Goal: Task Accomplishment & Management: Use online tool/utility

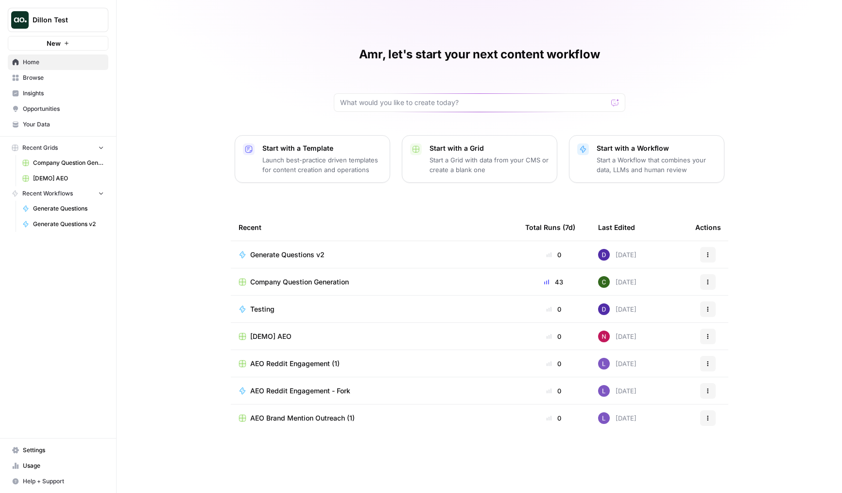
click at [70, 220] on span "Generate Questions v2" at bounding box center [68, 224] width 71 height 9
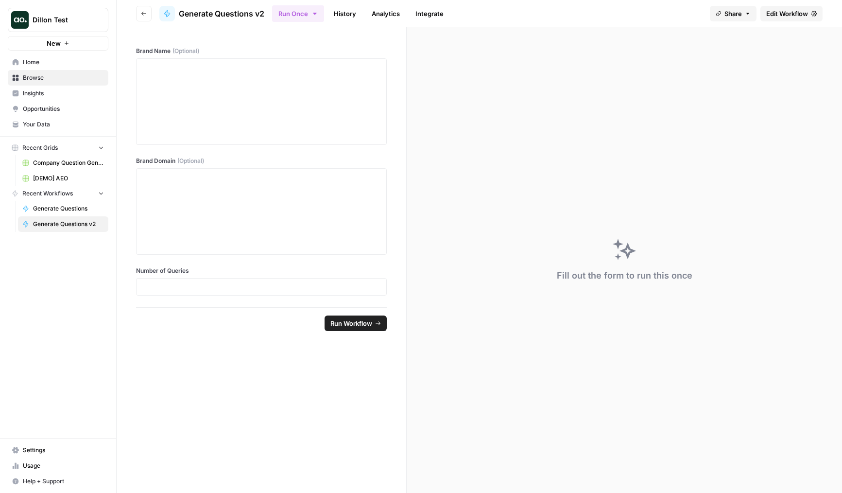
click at [780, 18] on span "Edit Workflow" at bounding box center [788, 14] width 42 height 10
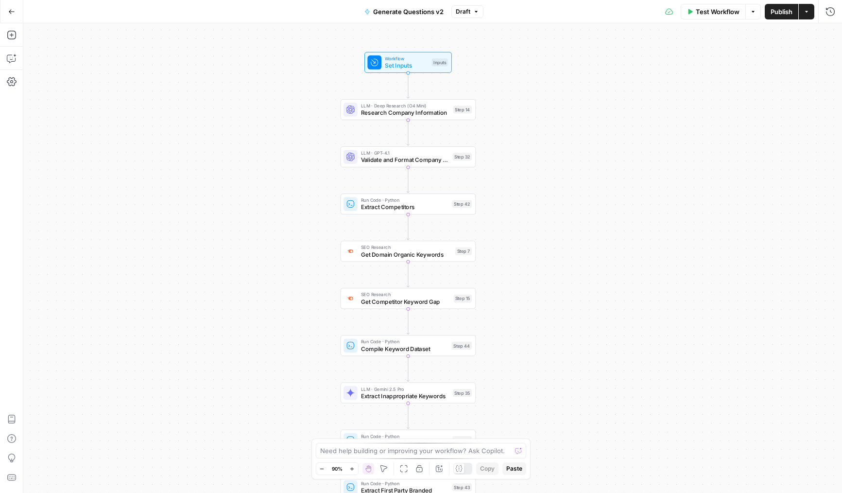
click at [8, 12] on icon "button" at bounding box center [11, 11] width 7 height 7
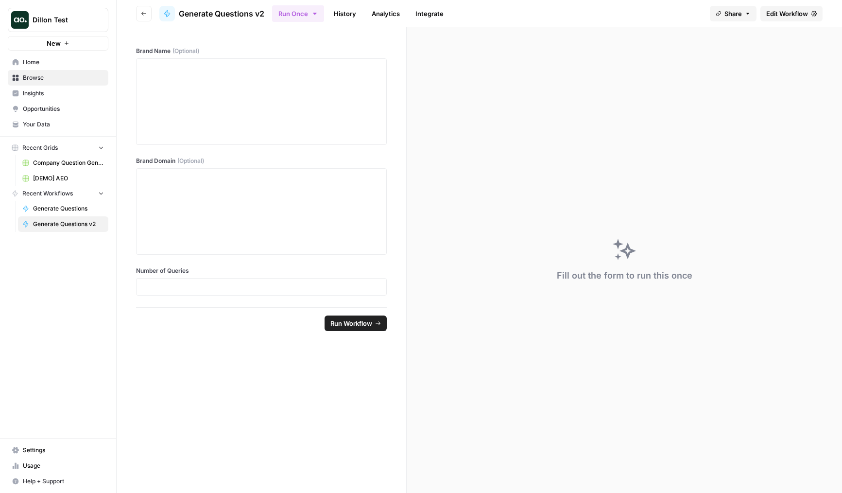
click at [40, 445] on link "Settings" at bounding box center [58, 450] width 101 height 16
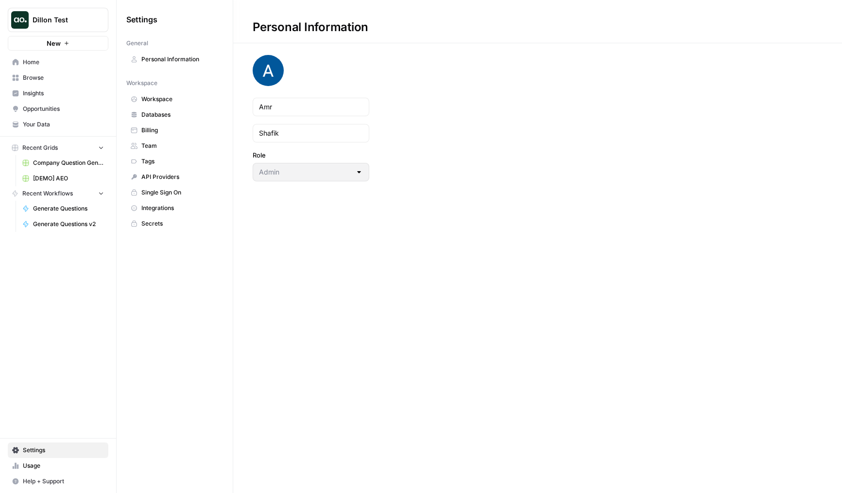
click at [159, 147] on span "Team" at bounding box center [179, 145] width 77 height 9
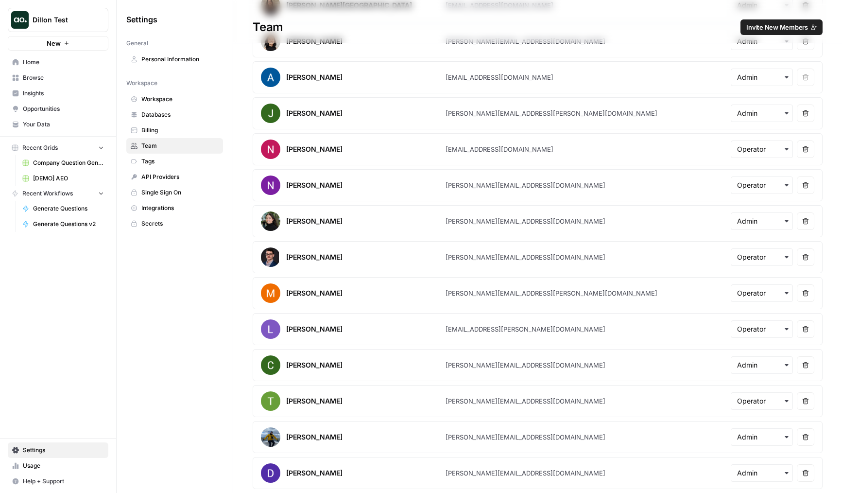
scroll to position [174, 0]
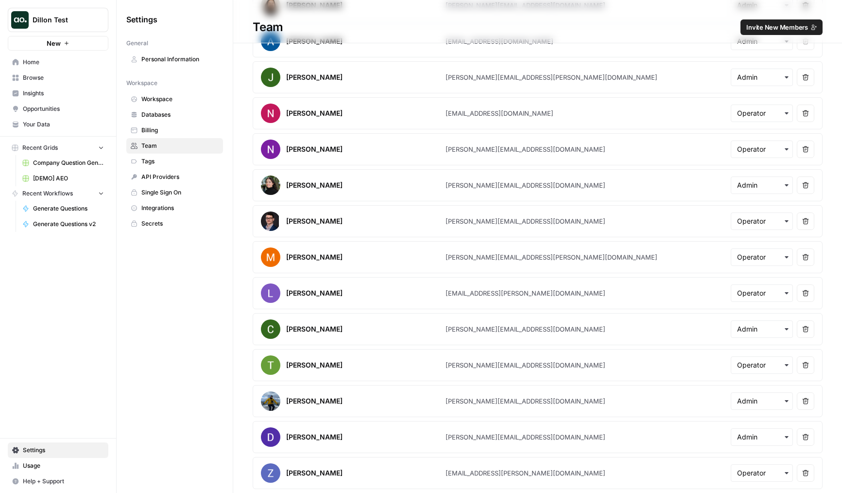
click at [767, 28] on span "Invite New Members" at bounding box center [778, 27] width 62 height 10
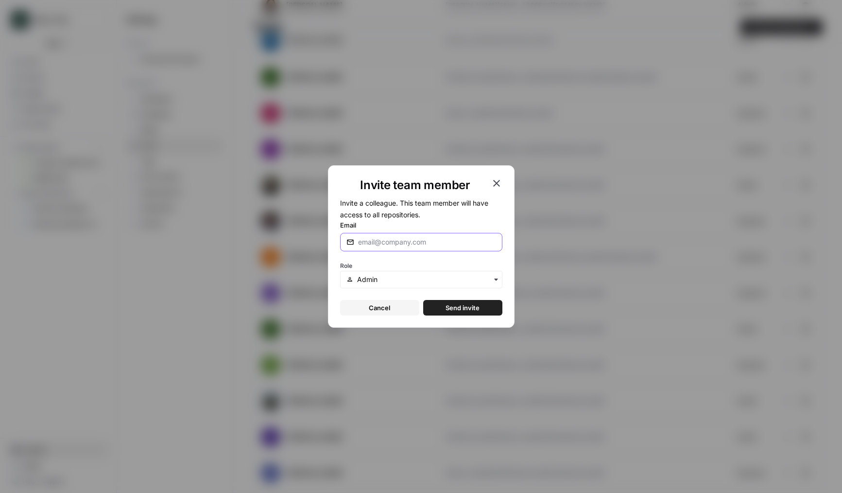
click at [383, 242] on input "Email" at bounding box center [427, 242] width 138 height 10
type input "melanie@airops.com"
click at [456, 305] on span "Send invite" at bounding box center [463, 308] width 34 height 10
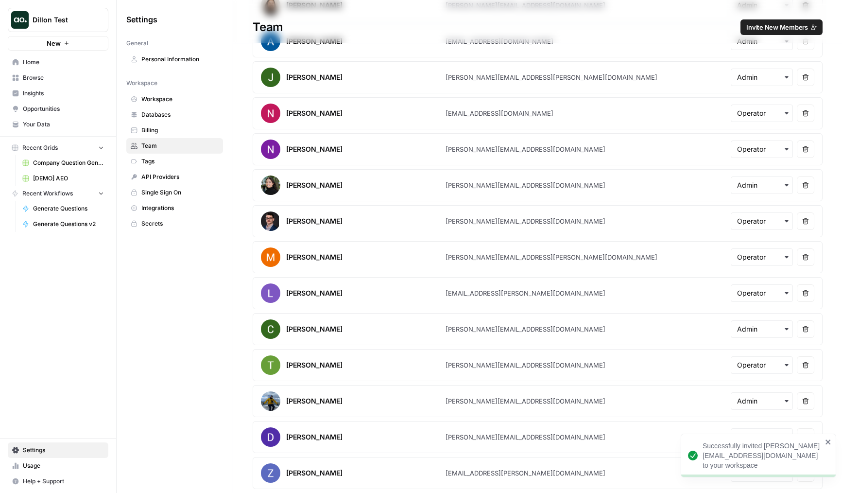
scroll to position [0, 0]
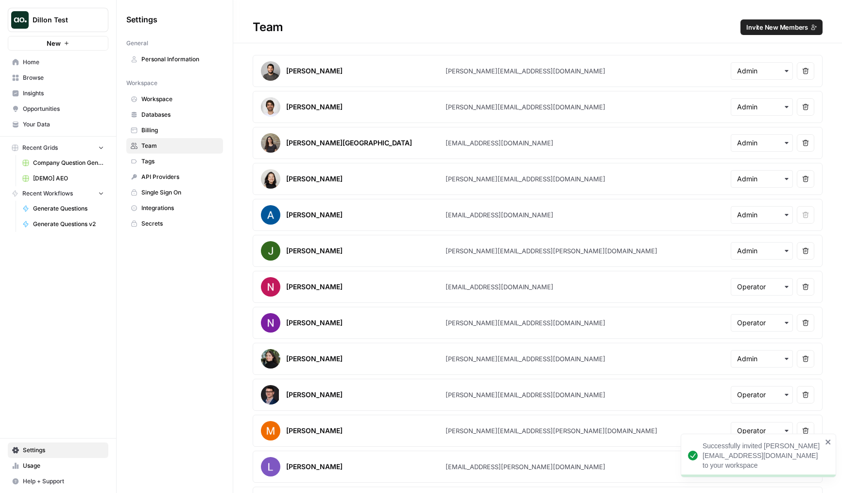
click at [55, 64] on span "Home" at bounding box center [63, 62] width 81 height 9
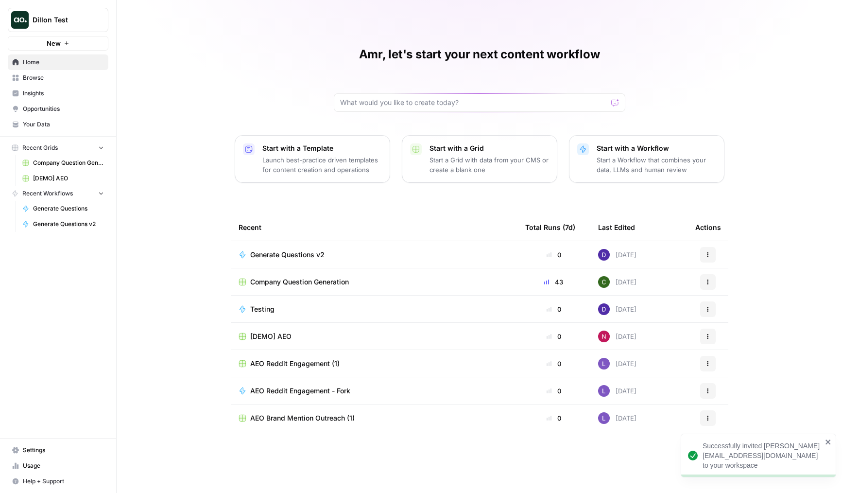
click at [299, 284] on span "Company Question Generation" at bounding box center [299, 282] width 99 height 10
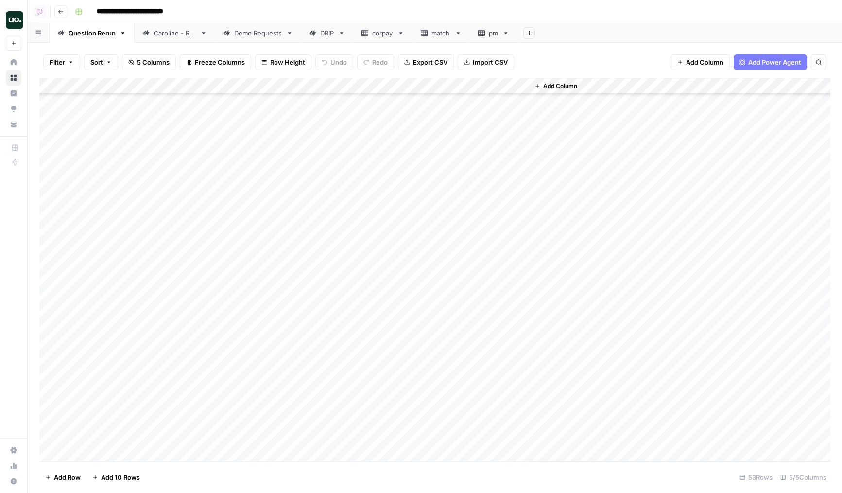
scroll to position [525, 0]
click at [155, 35] on div "Caroline - Run" at bounding box center [175, 33] width 43 height 10
drag, startPoint x: 165, startPoint y: 35, endPoint x: 158, endPoint y: 38, distance: 7.8
click at [158, 38] on div "Question Rerun Caroline - Run Demo Requests DRIP corpay match pm Add Sheet" at bounding box center [435, 32] width 815 height 19
click at [481, 32] on icon at bounding box center [481, 33] width 7 height 7
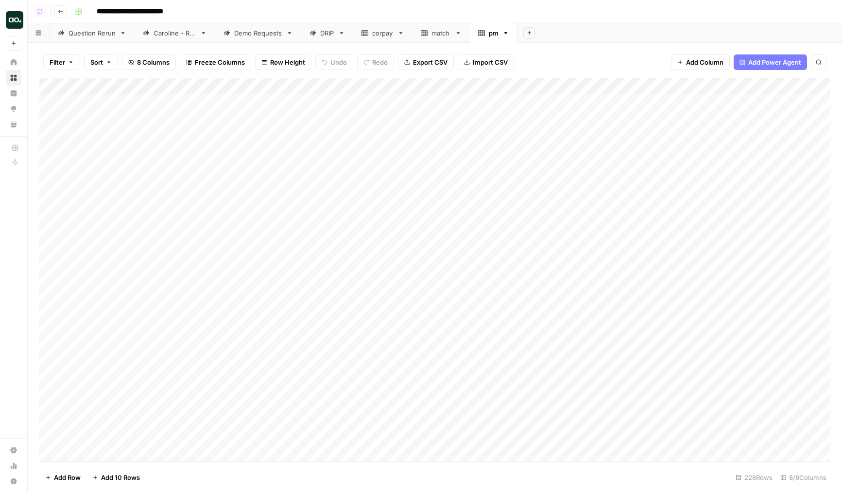
click at [255, 29] on div "Demo Requests" at bounding box center [258, 33] width 48 height 10
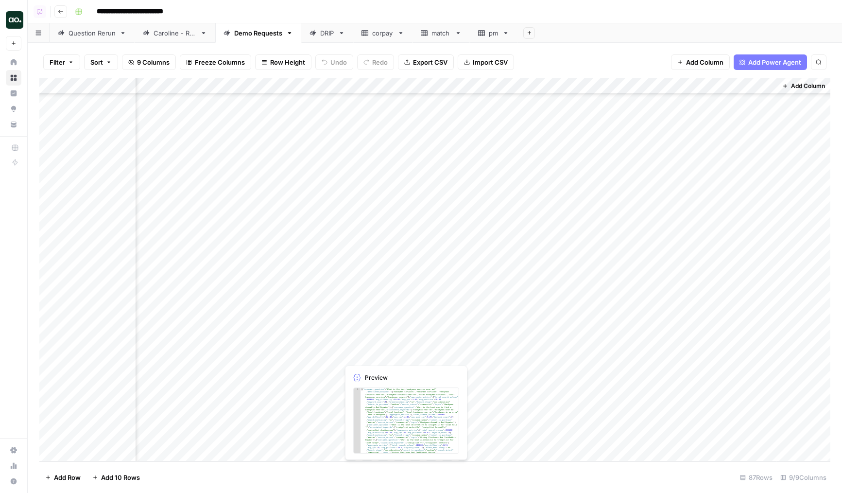
click at [355, 355] on div "Add Column" at bounding box center [434, 270] width 791 height 384
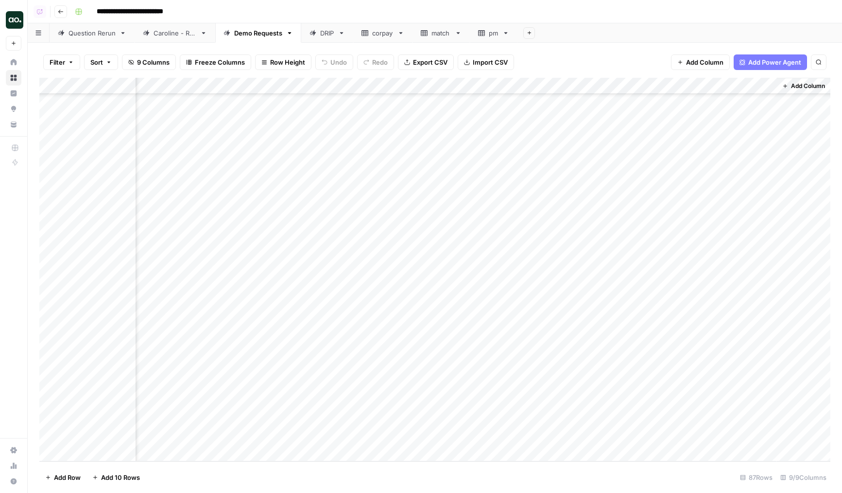
scroll to position [1086, 284]
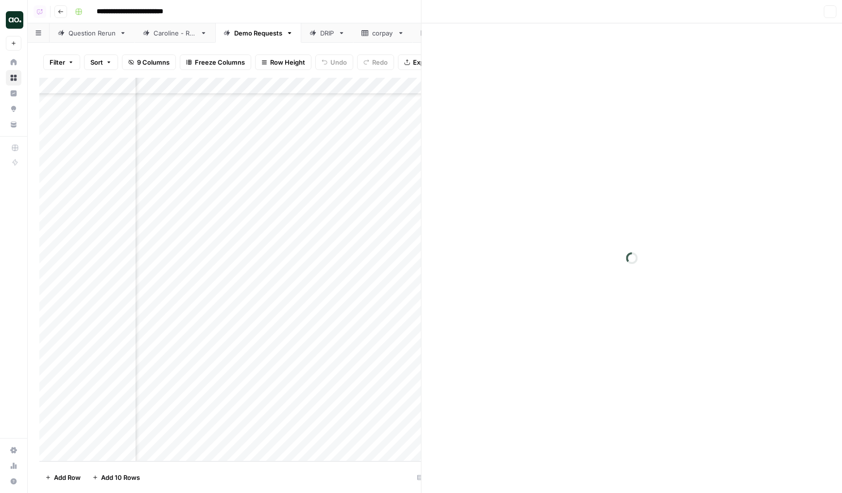
click at [355, 355] on div at bounding box center [488, 354] width 298 height 18
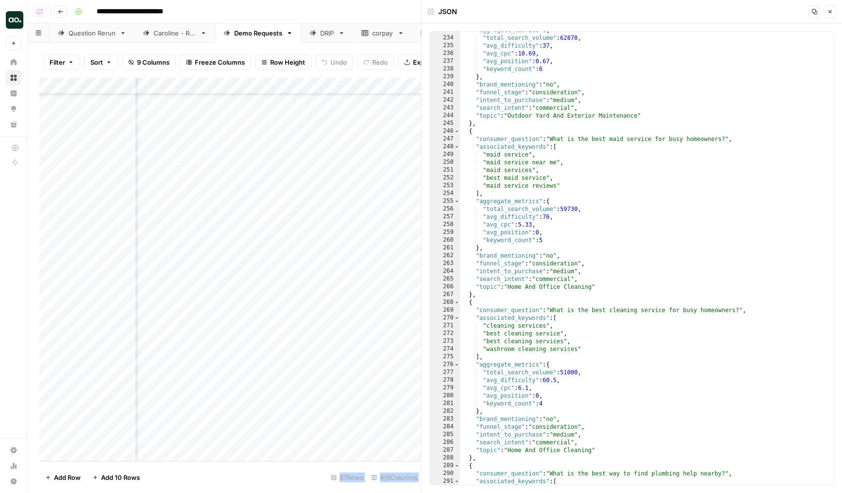
scroll to position [740, 0]
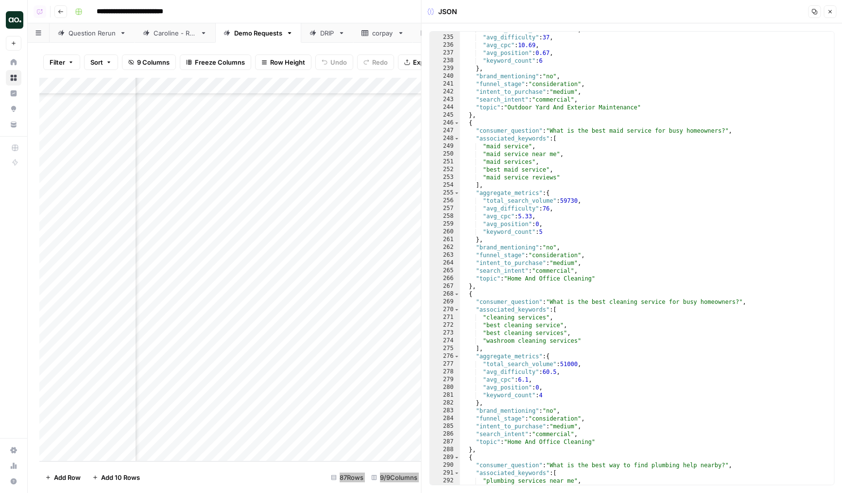
click at [396, 380] on div "Add Column" at bounding box center [230, 270] width 382 height 384
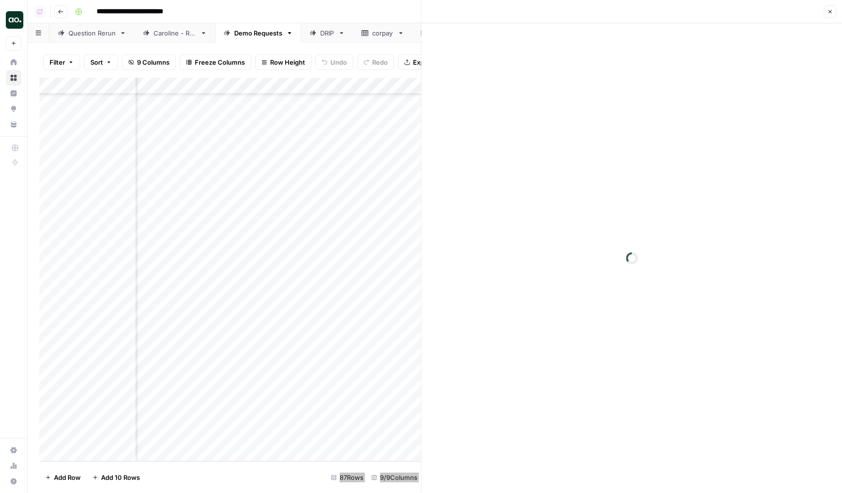
click at [383, 367] on div "Add Column" at bounding box center [230, 270] width 382 height 384
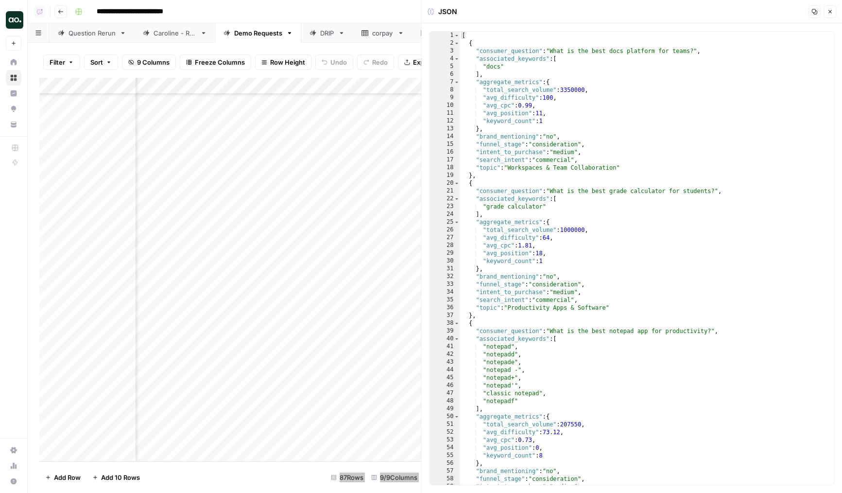
scroll to position [1067, 284]
click at [386, 276] on div "Add Column" at bounding box center [230, 270] width 382 height 384
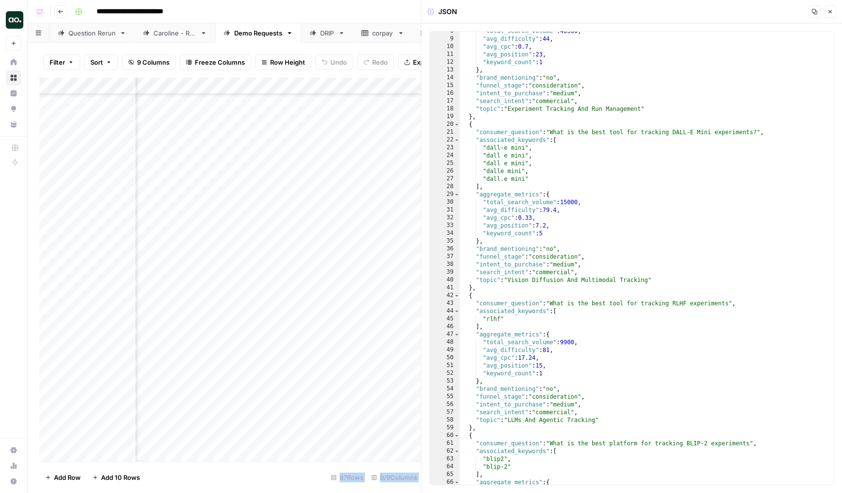
scroll to position [94, 0]
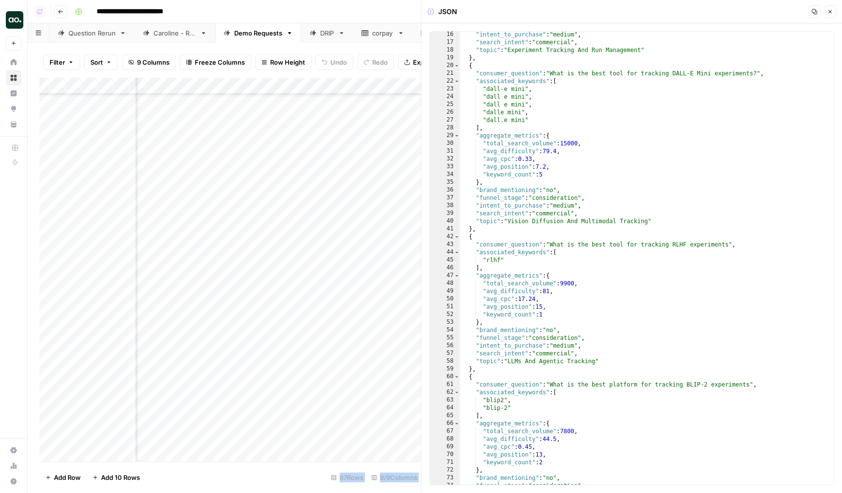
click at [375, 258] on div "Add Column" at bounding box center [230, 270] width 382 height 384
click at [374, 241] on div "Add Column" at bounding box center [230, 270] width 382 height 384
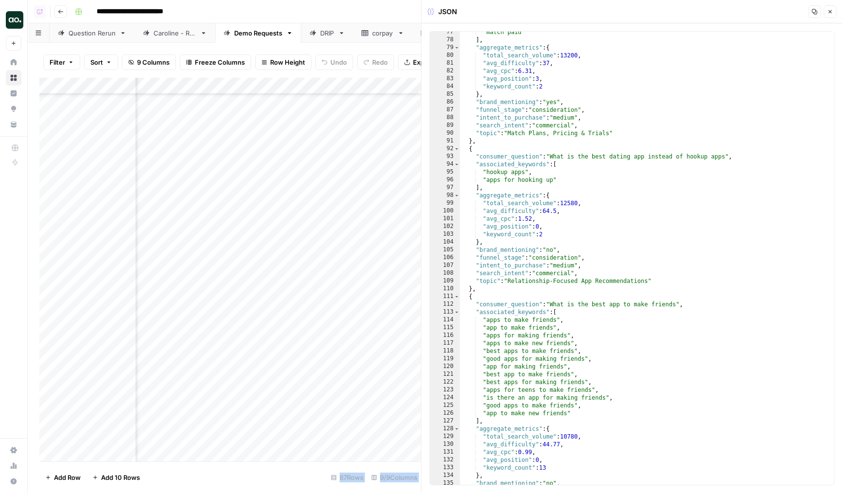
scroll to position [1075, 284]
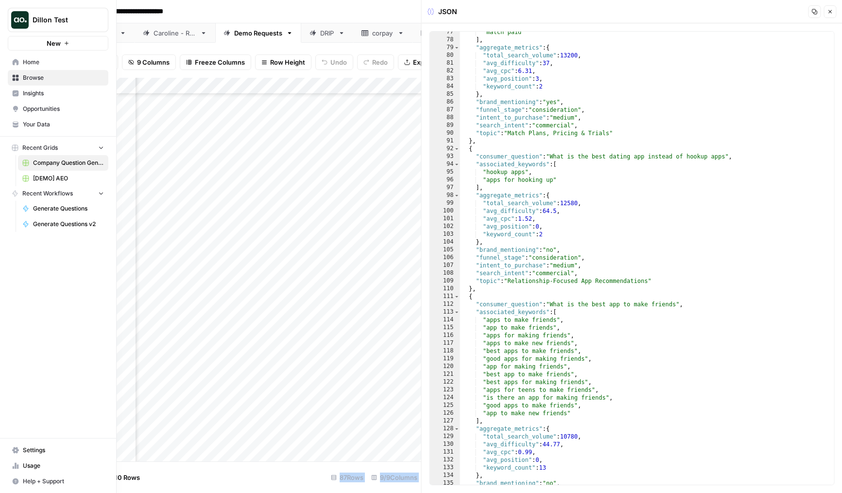
click at [37, 20] on span "Dillon Test" at bounding box center [62, 20] width 59 height 10
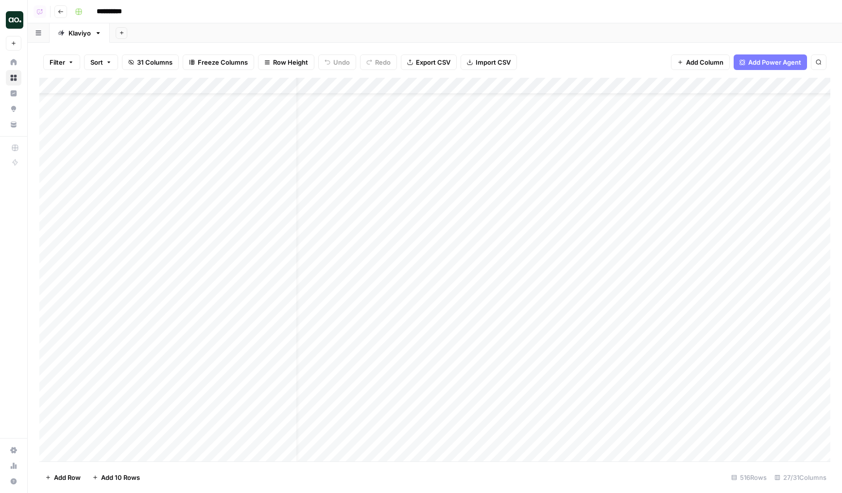
scroll to position [141, 20]
click at [644, 180] on div "Add Column" at bounding box center [434, 270] width 791 height 384
click at [290, 175] on div "Add Column" at bounding box center [434, 270] width 791 height 384
click at [225, 290] on div "Add Column" at bounding box center [434, 270] width 791 height 384
click at [631, 296] on div "Add Column" at bounding box center [434, 270] width 791 height 384
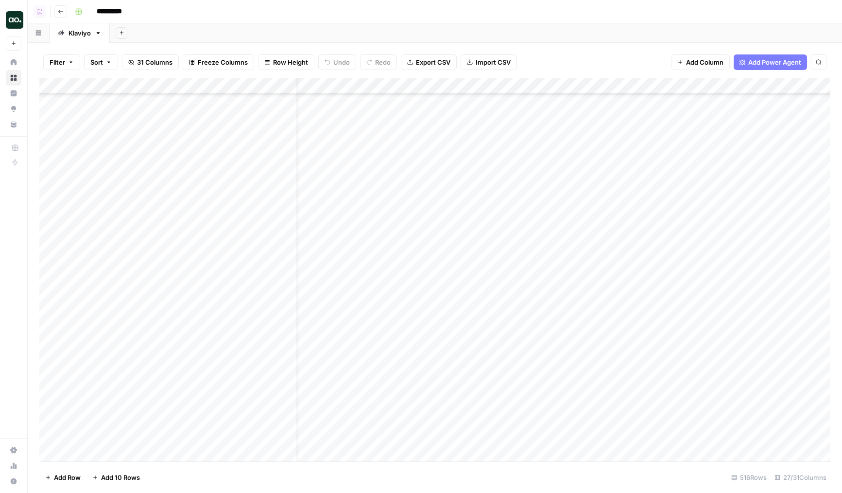
click at [287, 291] on div "Add Column" at bounding box center [434, 270] width 791 height 384
click at [575, 266] on div "Add Column" at bounding box center [434, 270] width 791 height 384
click at [286, 268] on div "Add Column" at bounding box center [434, 270] width 791 height 384
click at [190, 286] on div "Add Column" at bounding box center [434, 270] width 791 height 384
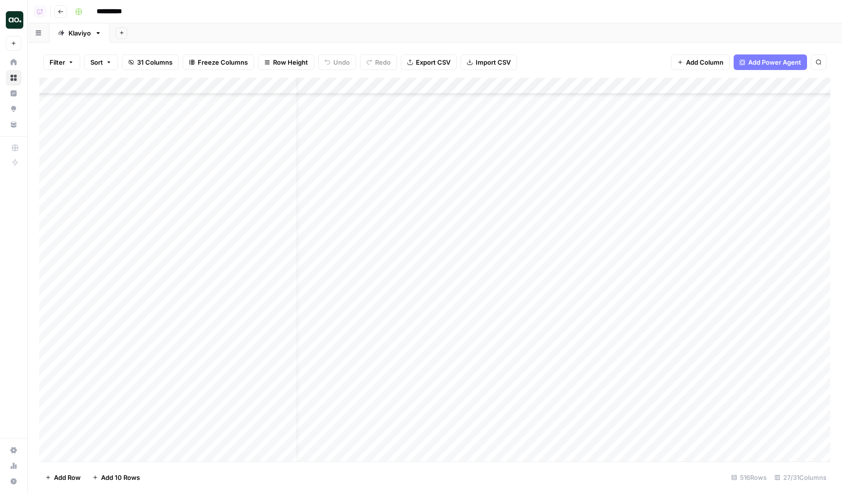
click at [190, 286] on div "Add Column" at bounding box center [434, 270] width 791 height 384
